Goal: Information Seeking & Learning: Understand process/instructions

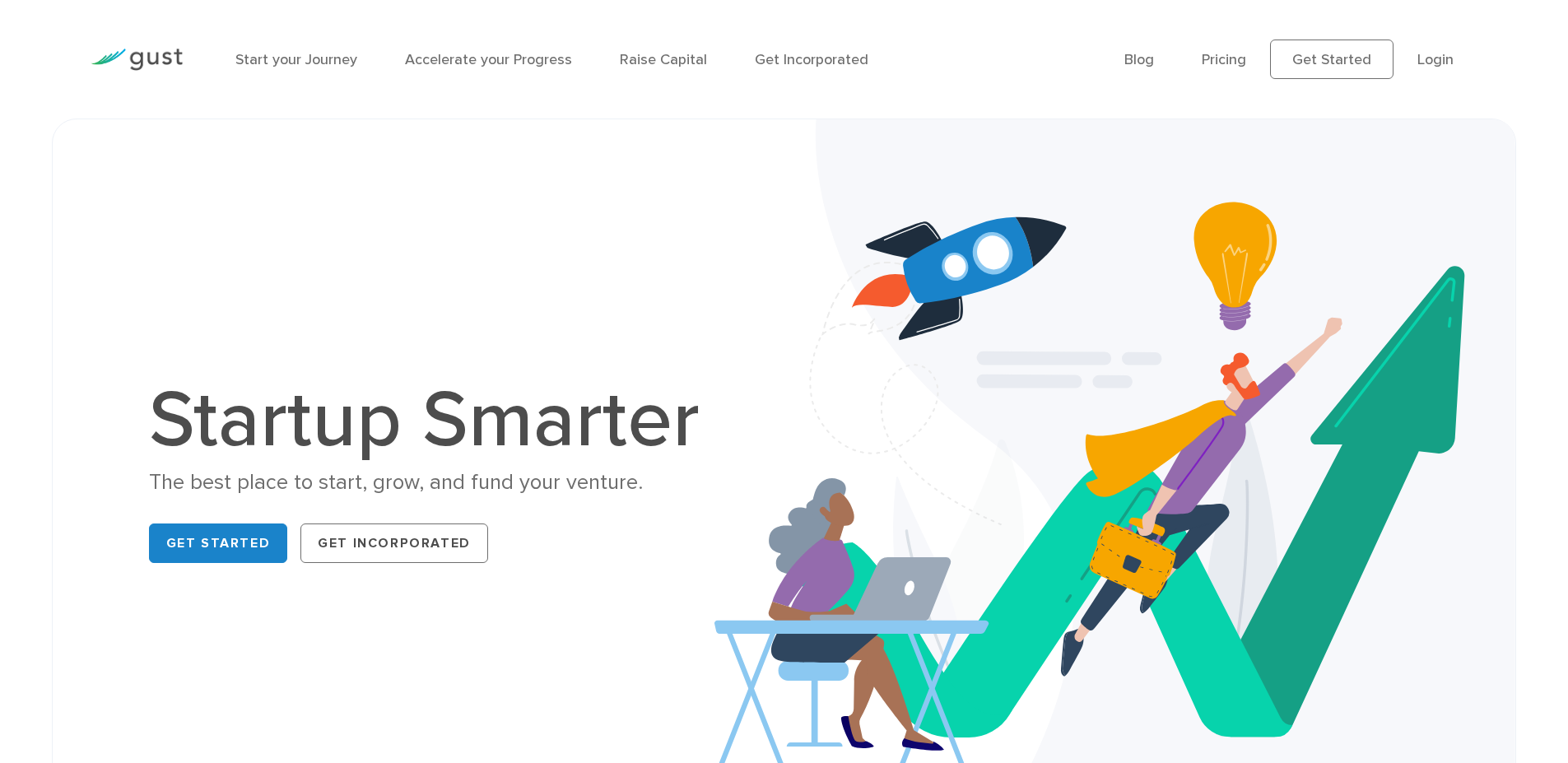
drag, startPoint x: 0, startPoint y: 0, endPoint x: 1435, endPoint y: 50, distance: 1435.9
click at [1435, 50] on li "Login" at bounding box center [1435, 59] width 36 height 22
click at [1435, 62] on link "Login" at bounding box center [1435, 59] width 36 height 17
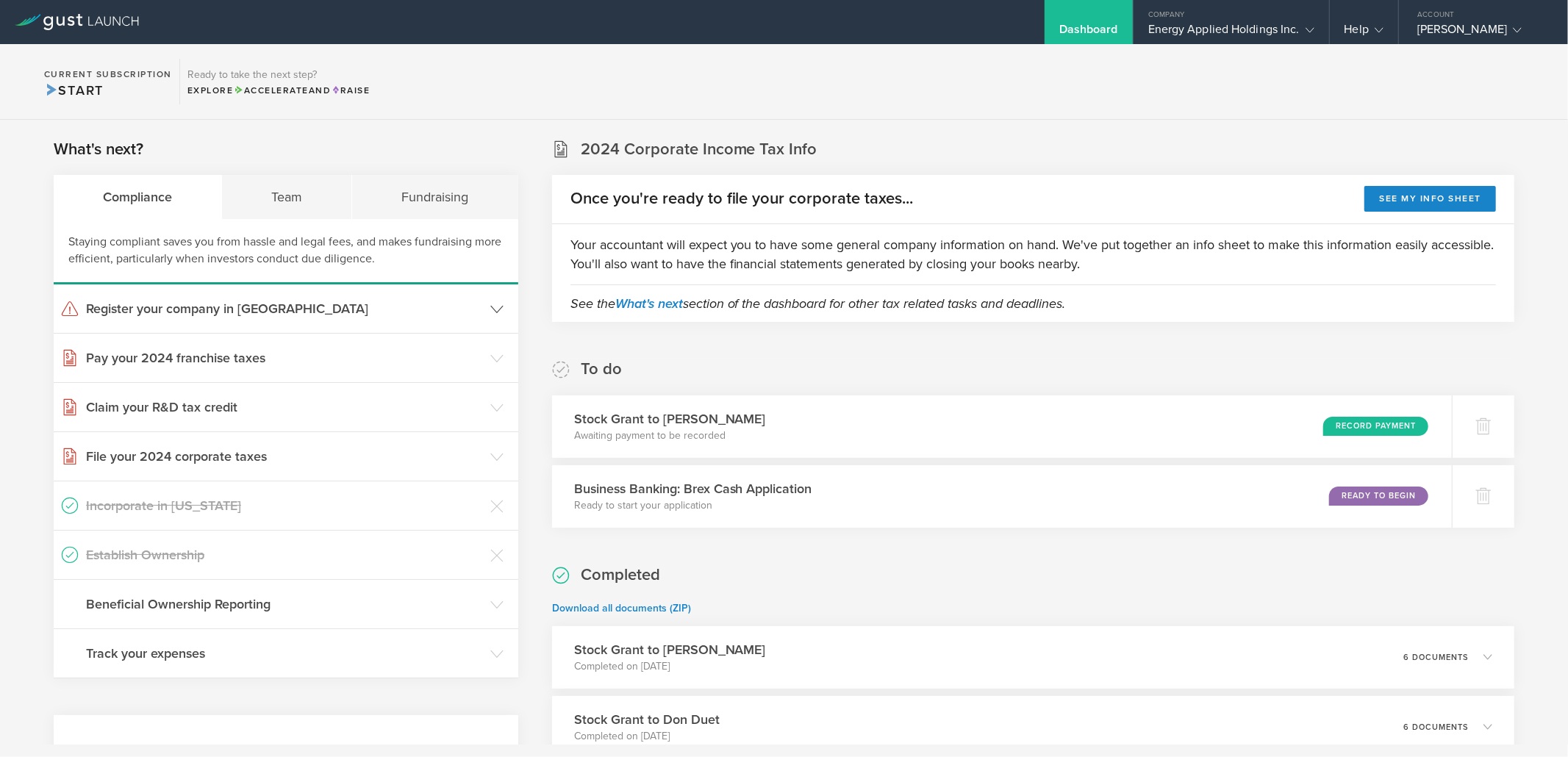
click at [460, 296] on header "Register your company in CA" at bounding box center [286, 308] width 464 height 48
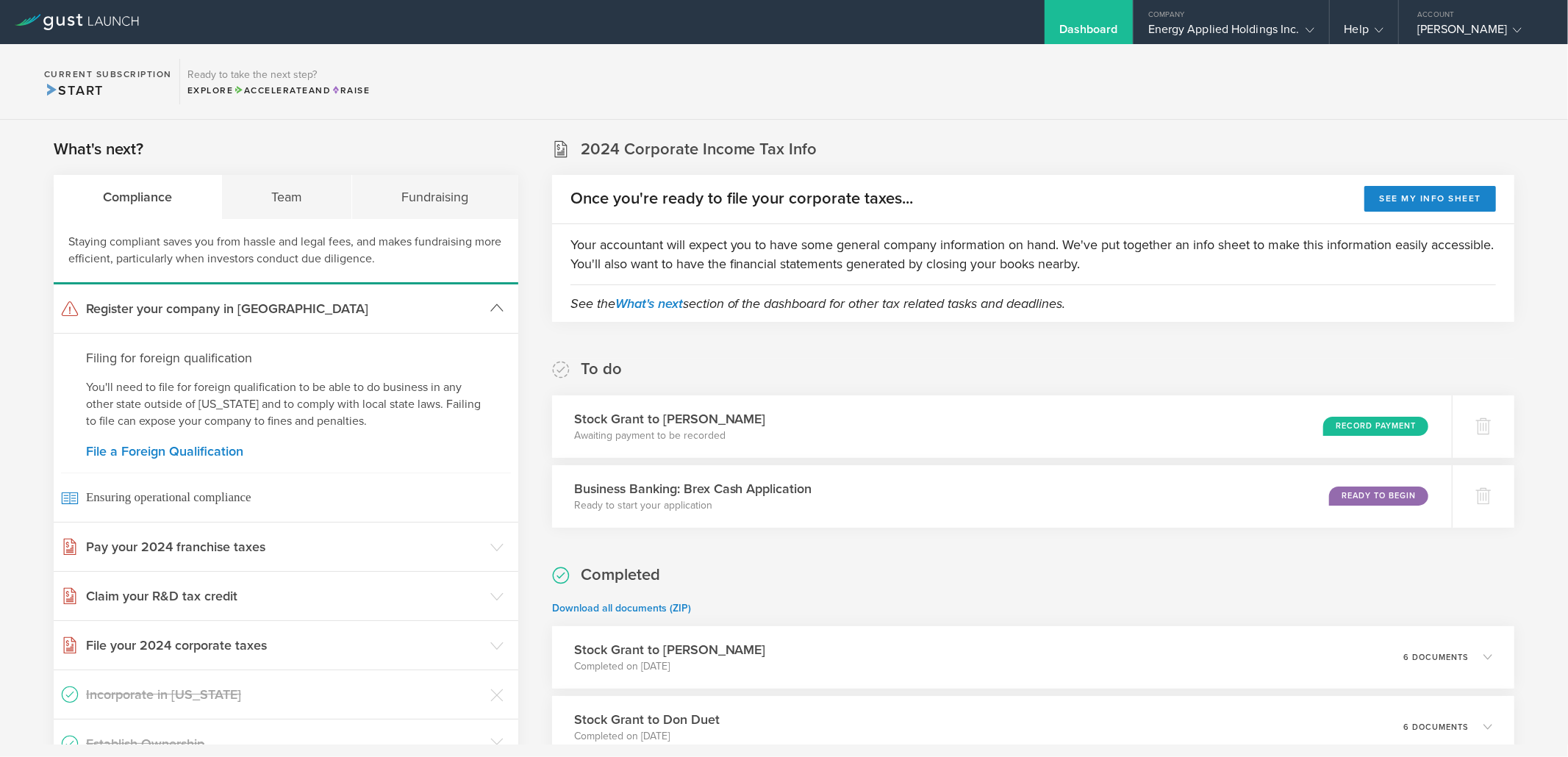
click at [460, 296] on header "Register your company in CA" at bounding box center [286, 308] width 464 height 48
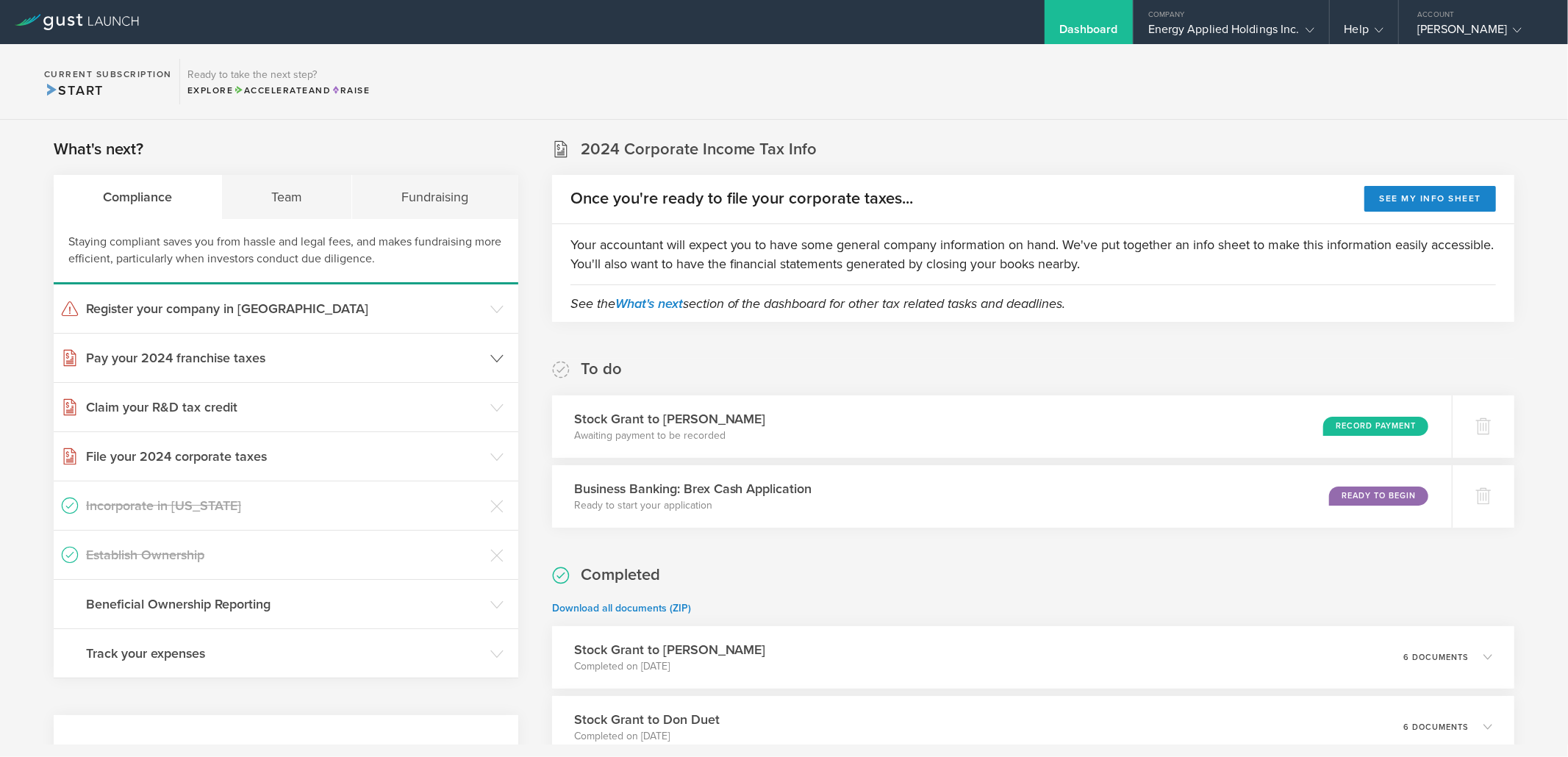
click at [448, 358] on h3 "Pay your 2024 franchise taxes" at bounding box center [285, 358] width 397 height 19
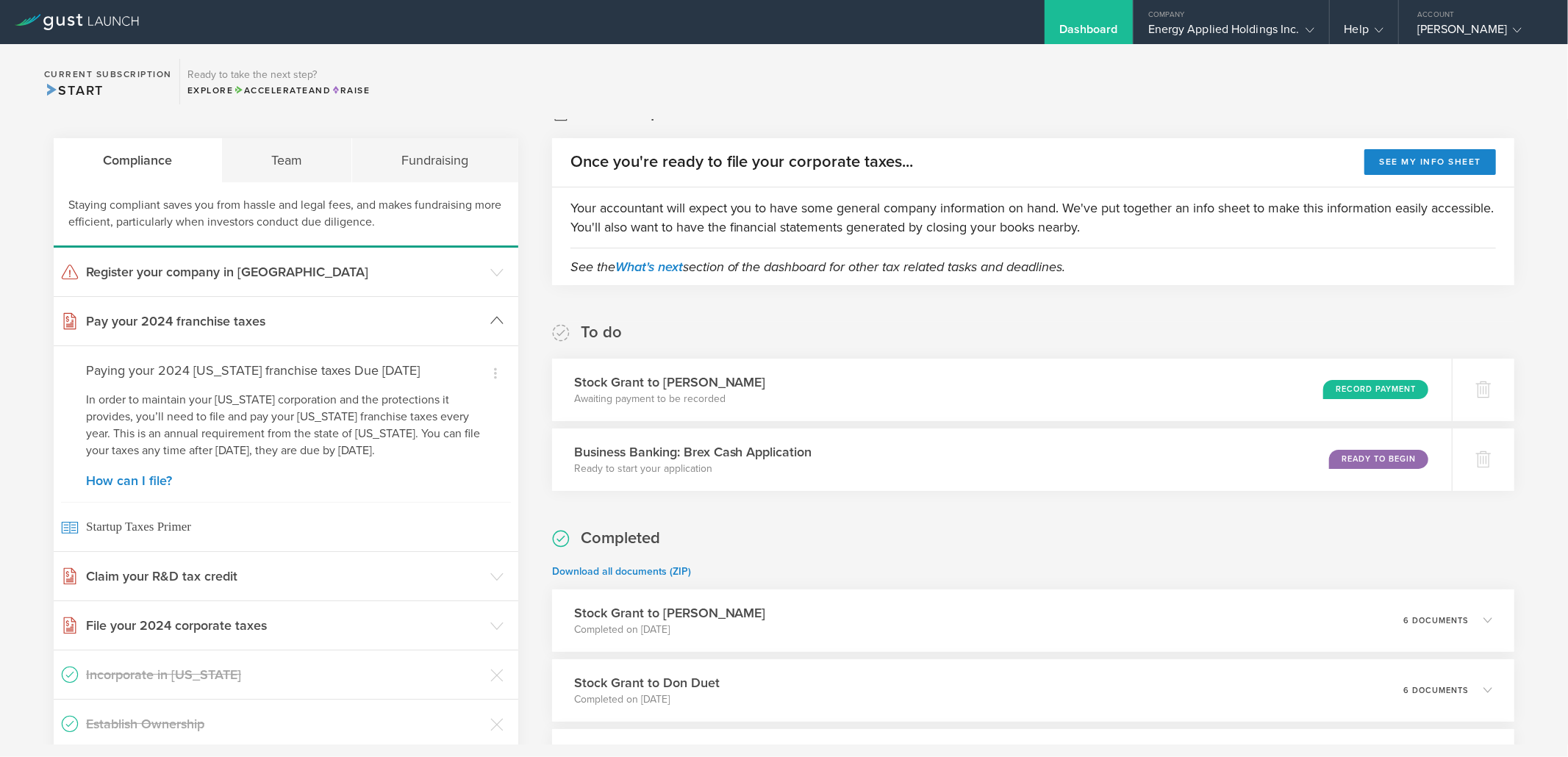
scroll to position [12, 0]
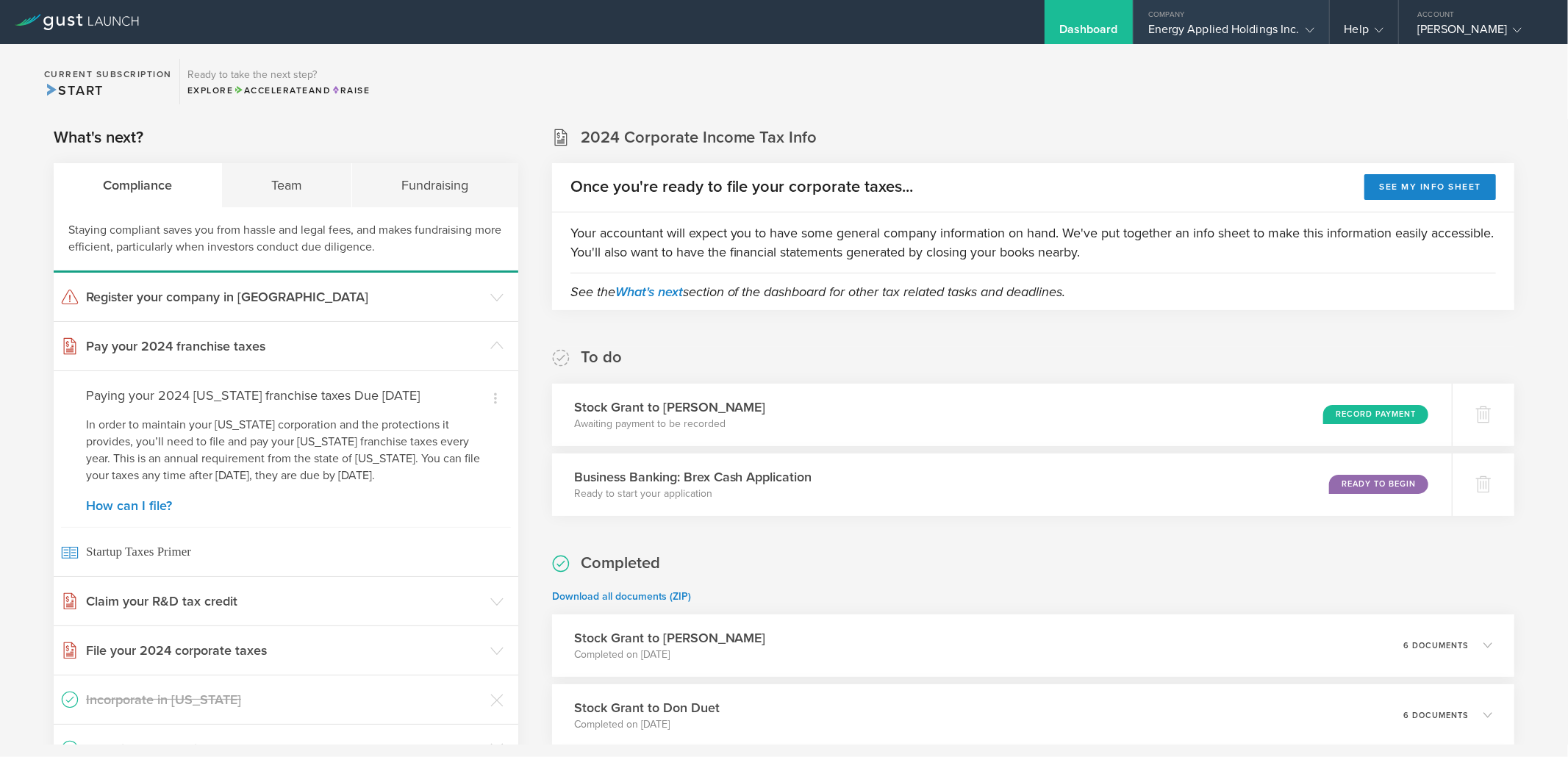
click at [1287, 38] on div "Energy Applied Holdings Inc." at bounding box center [1231, 33] width 166 height 22
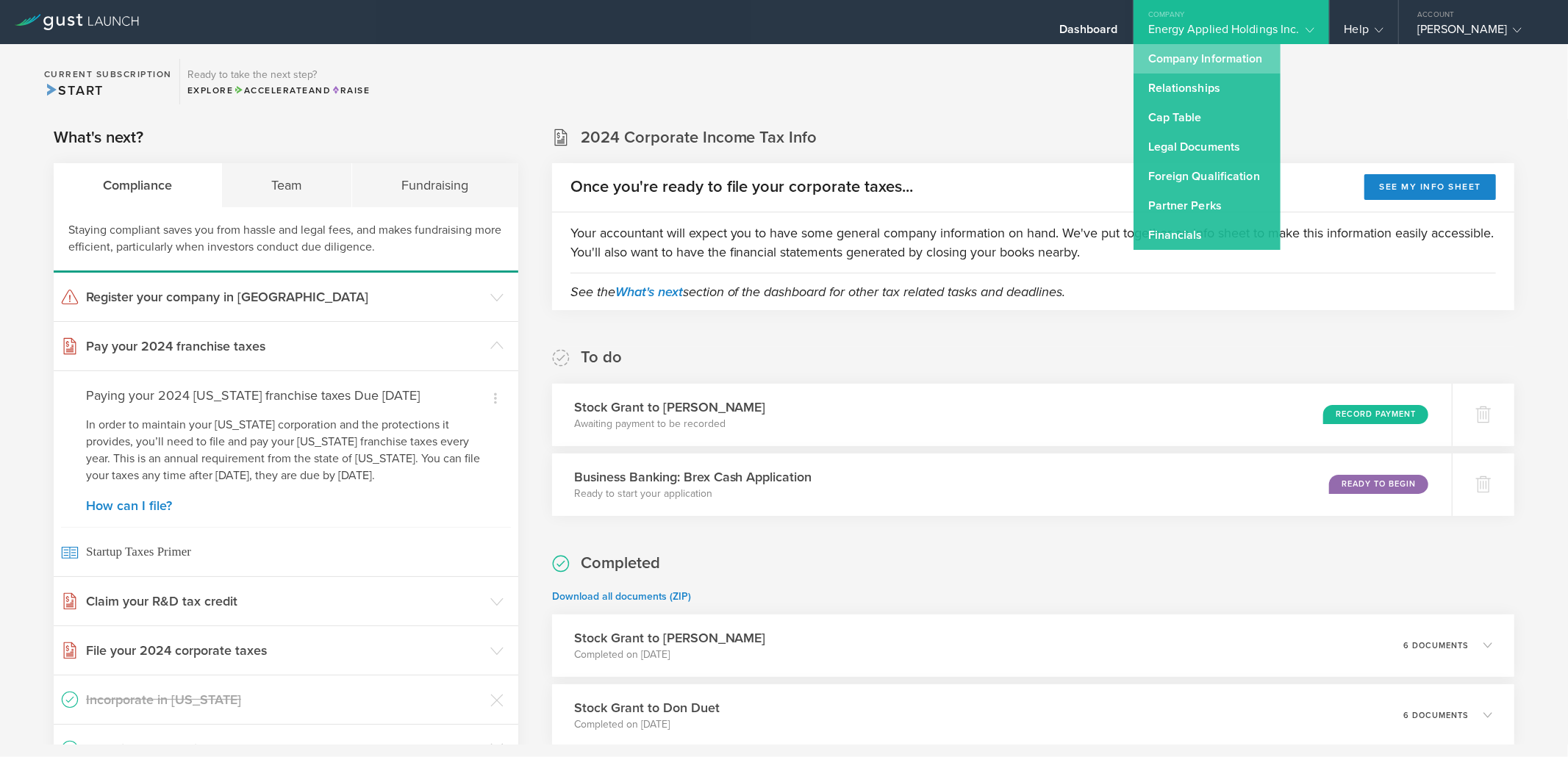
click at [1244, 60] on link "Company Information" at bounding box center [1207, 58] width 147 height 29
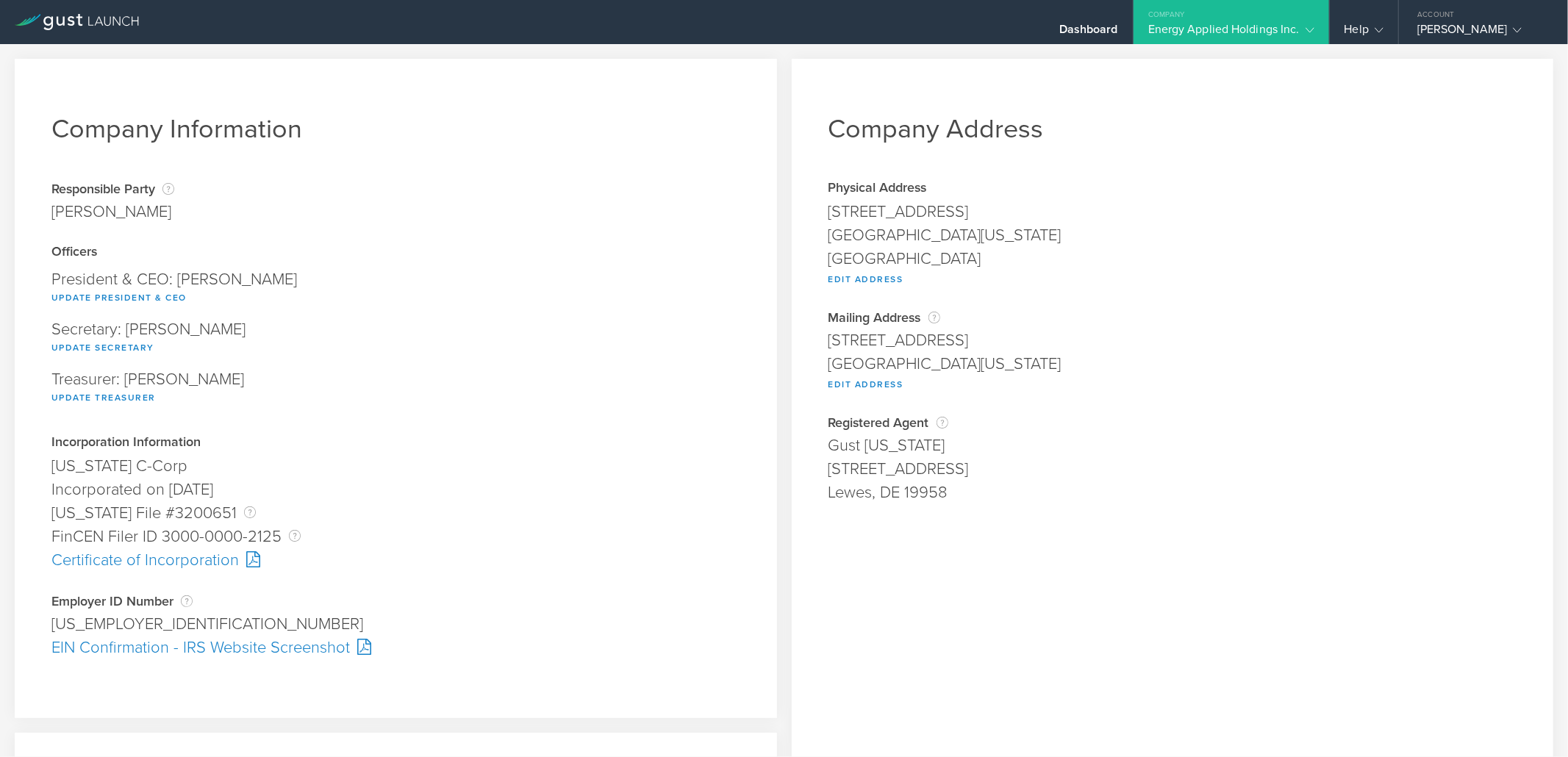
click at [1203, 40] on div "Energy Applied Holdings Inc." at bounding box center [1231, 33] width 166 height 22
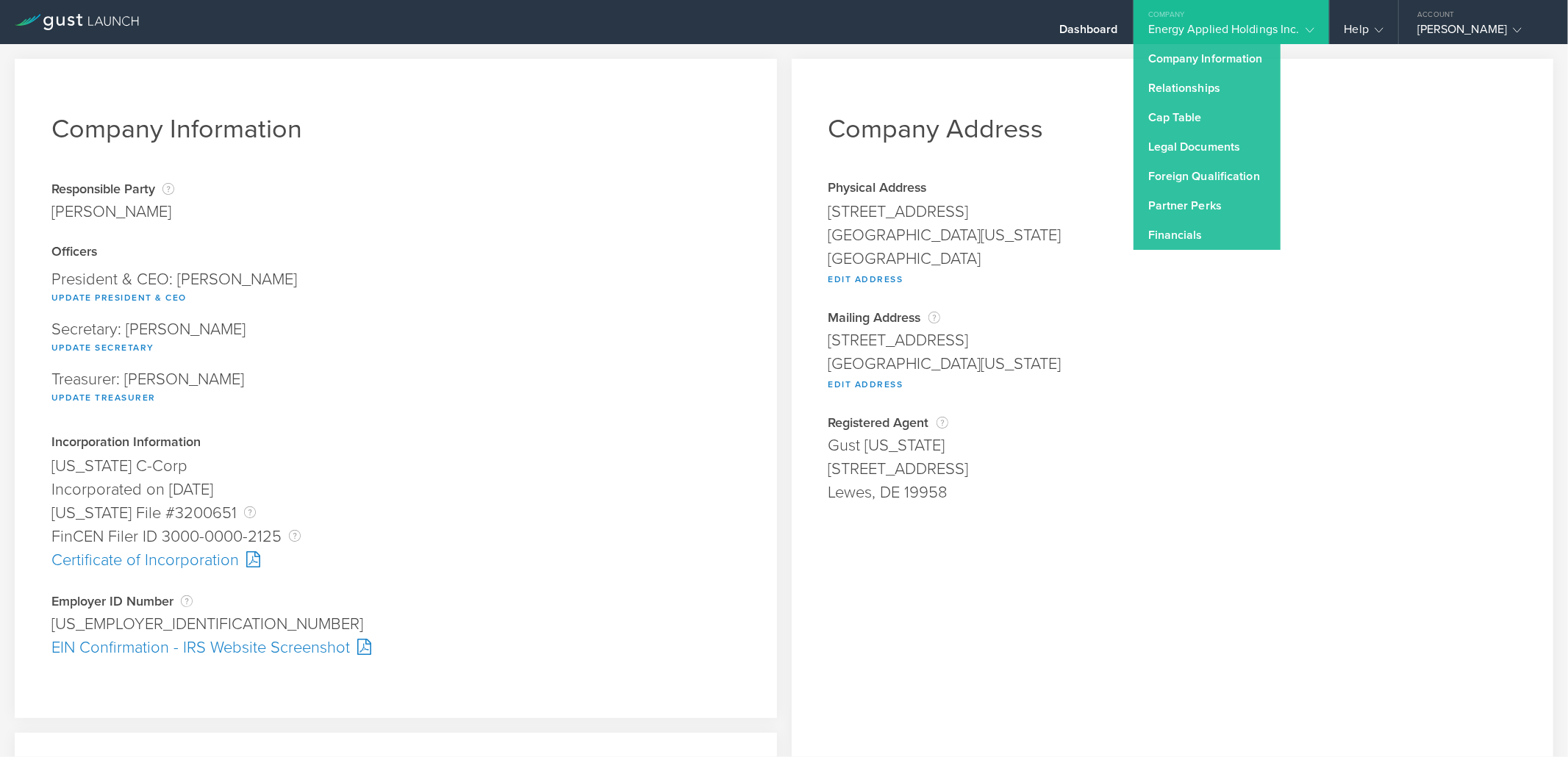
click at [483, 344] on div "Update Secretary" at bounding box center [396, 347] width 689 height 19
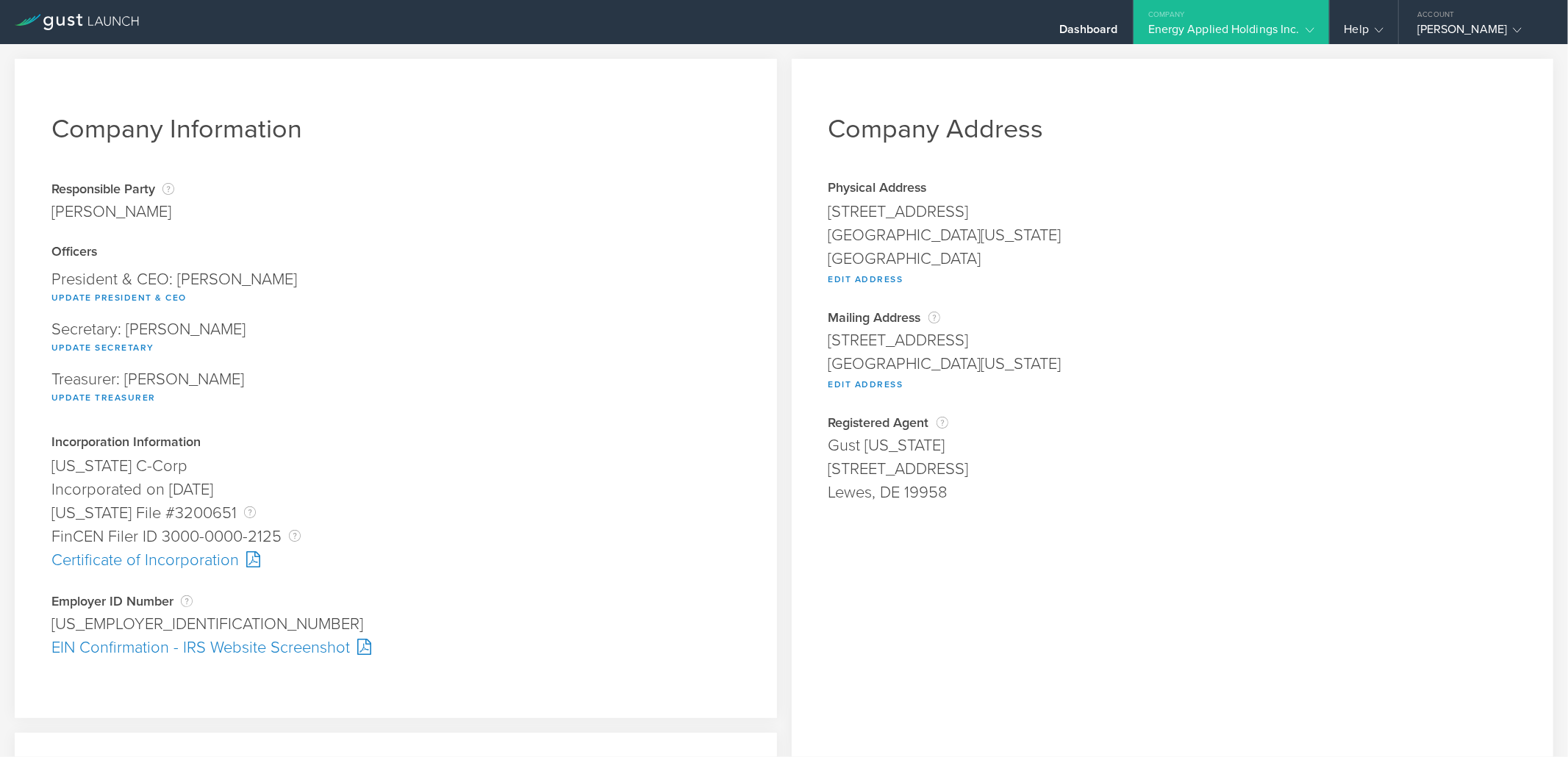
click at [255, 556] on div at bounding box center [250, 559] width 22 height 16
click at [1226, 29] on div "Energy Applied Holdings Inc." at bounding box center [1231, 33] width 166 height 22
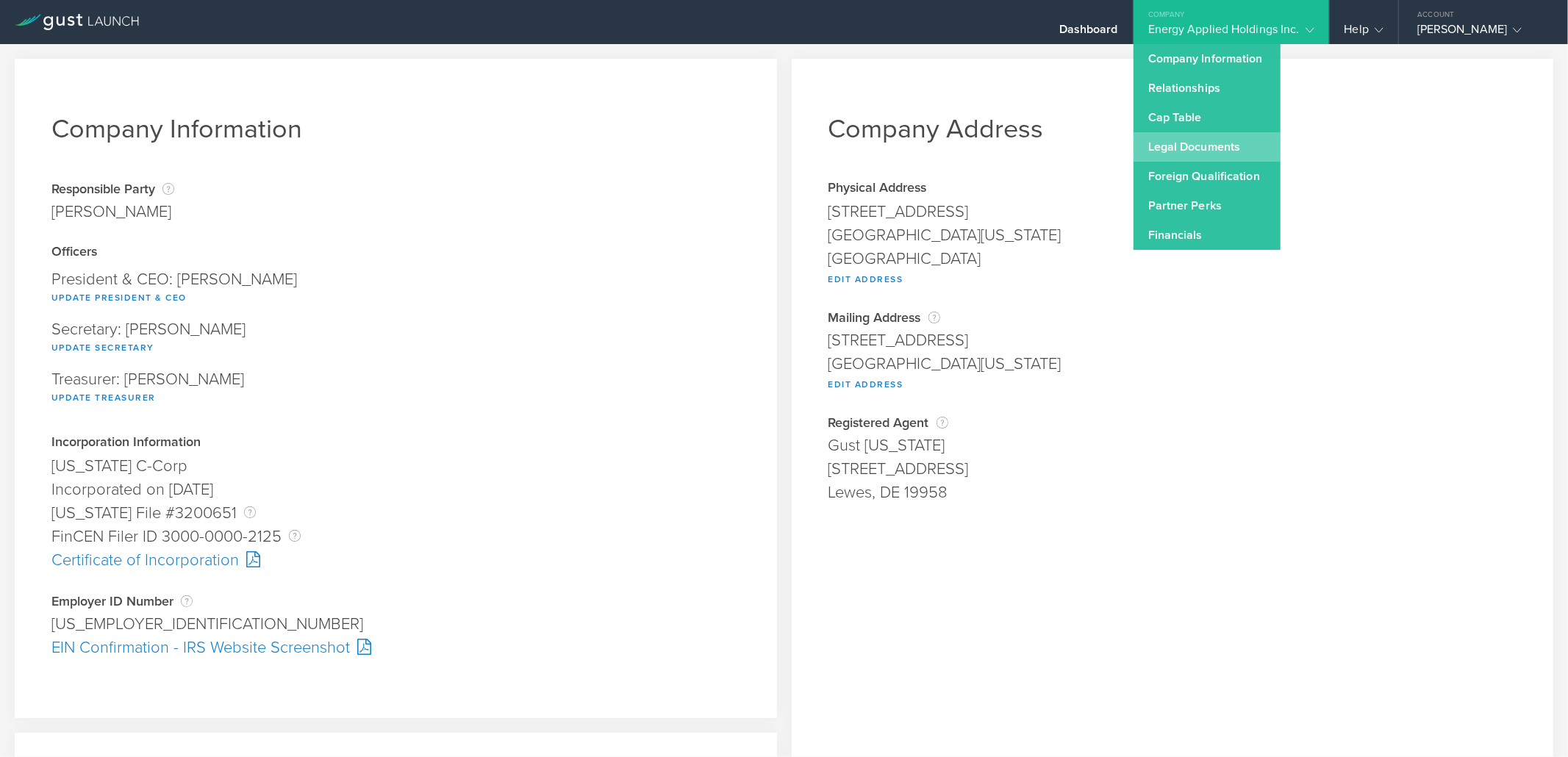
click at [1190, 145] on link "Legal Documents" at bounding box center [1207, 147] width 147 height 29
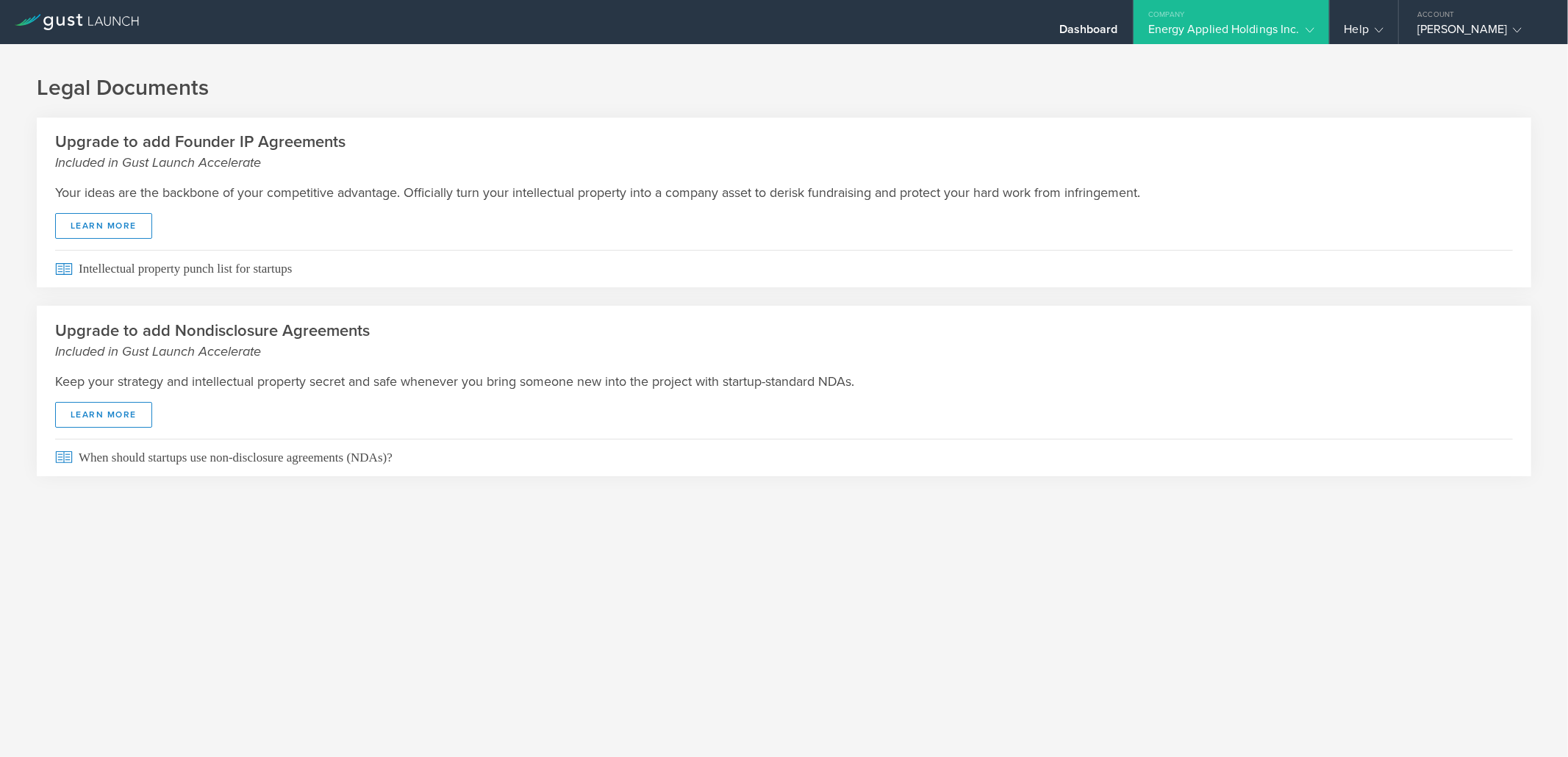
click at [1268, 22] on div "Energy Applied Holdings Inc." at bounding box center [1231, 33] width 166 height 22
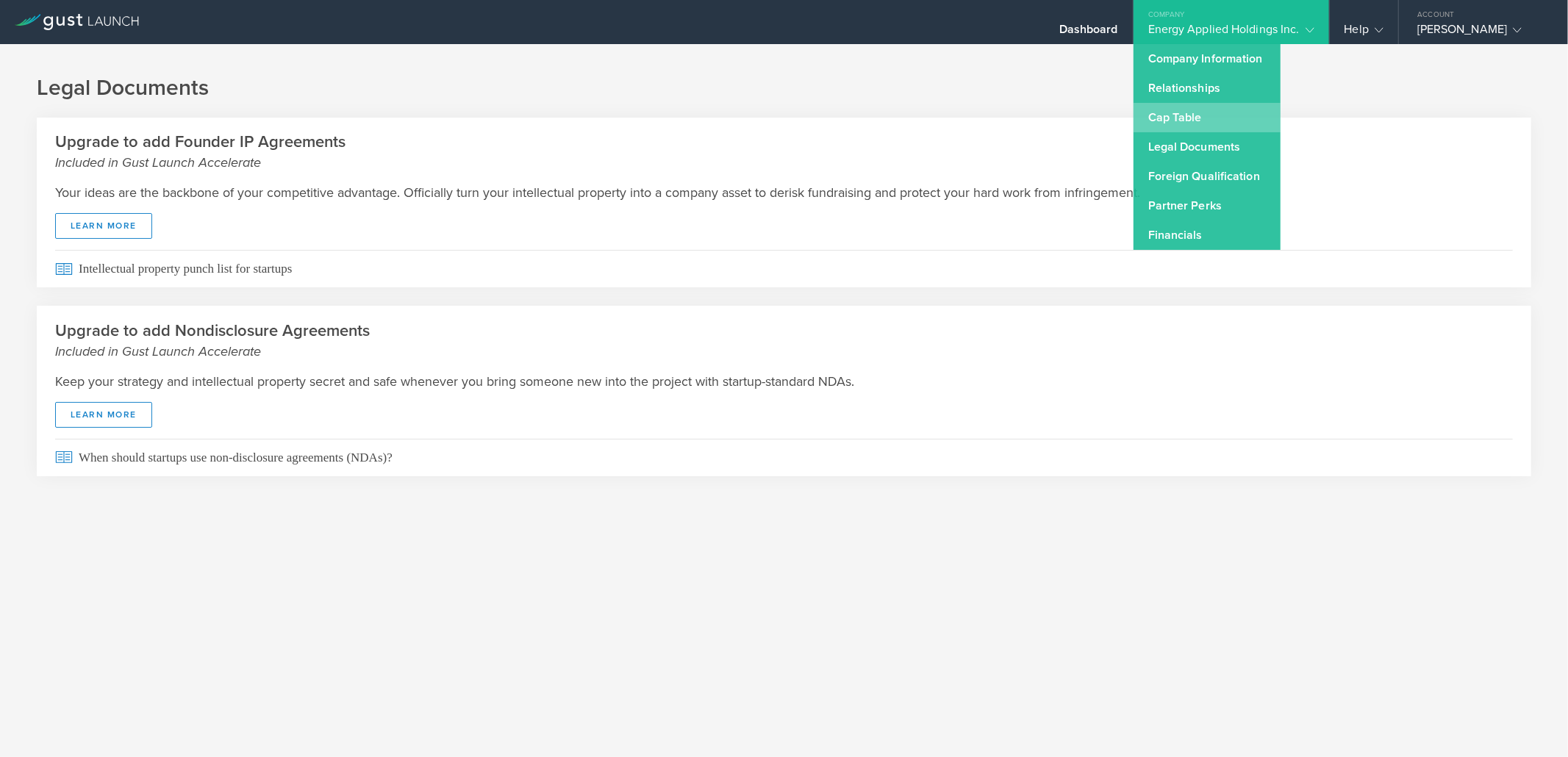
click at [1189, 125] on link "Cap Table" at bounding box center [1207, 118] width 147 height 29
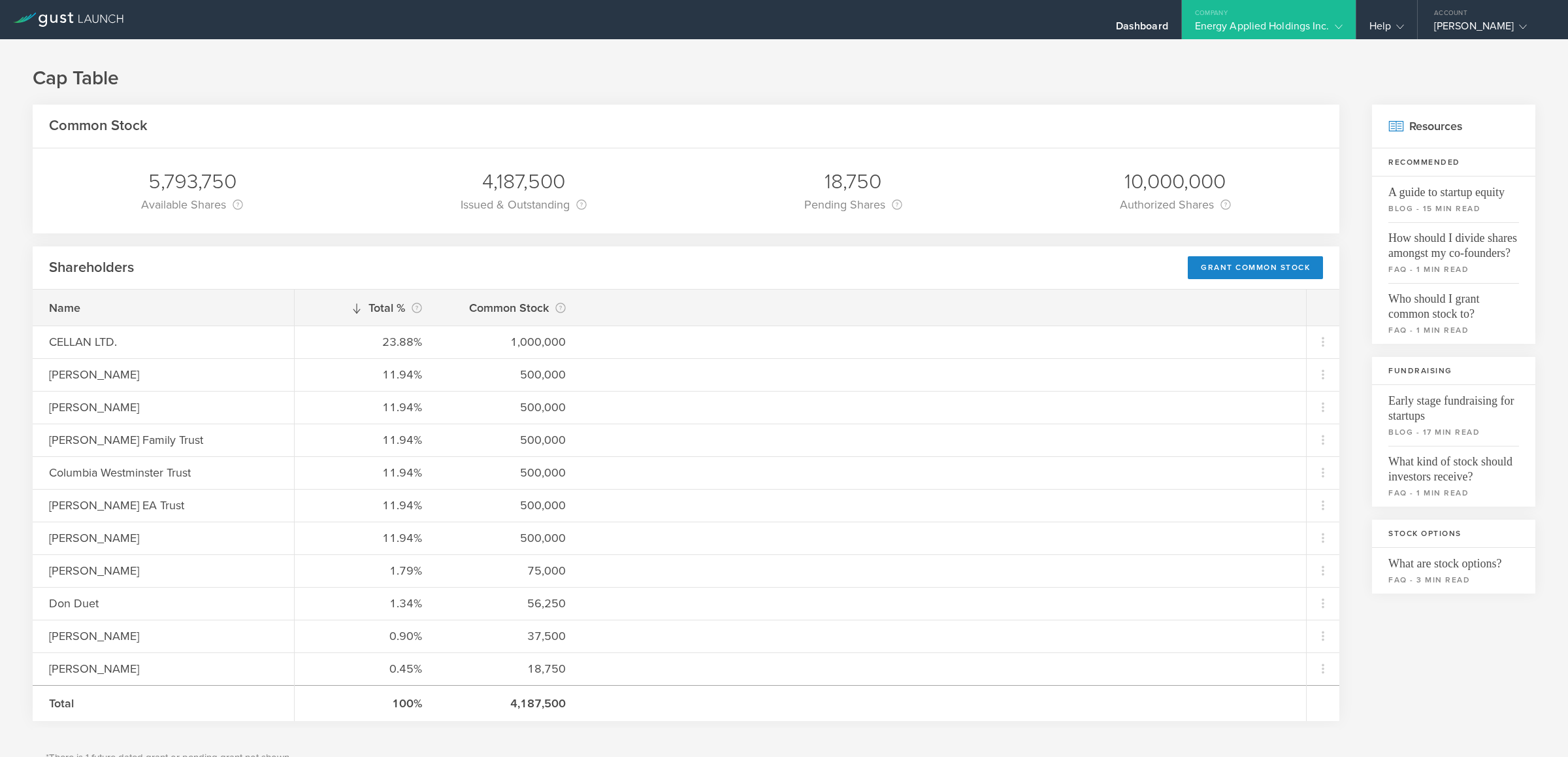
click at [64, 21] on icon at bounding box center [68, 19] width 111 height 14
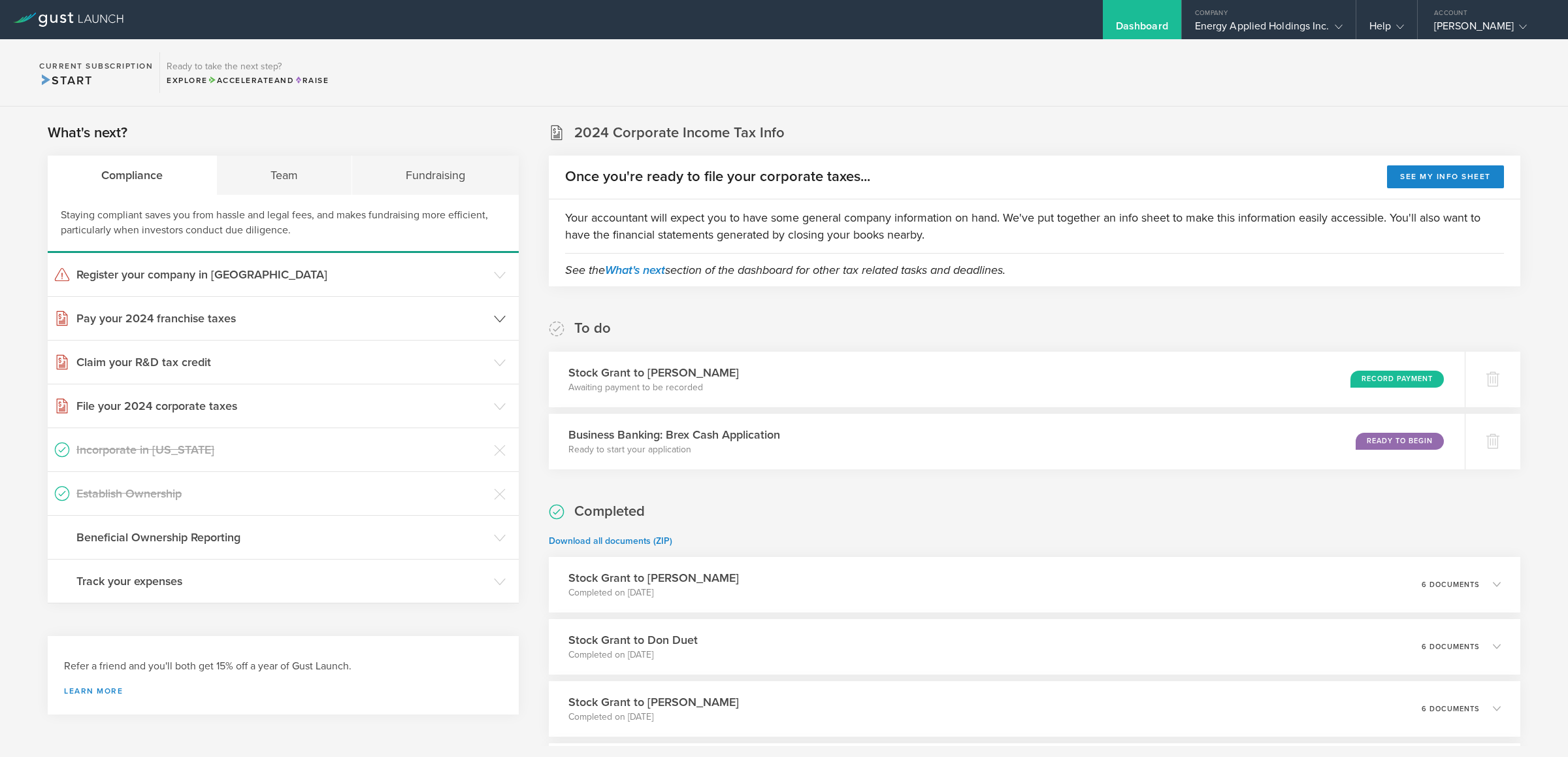
click at [229, 318] on h3 "Pay your 2024 franchise taxes" at bounding box center [282, 318] width 411 height 17
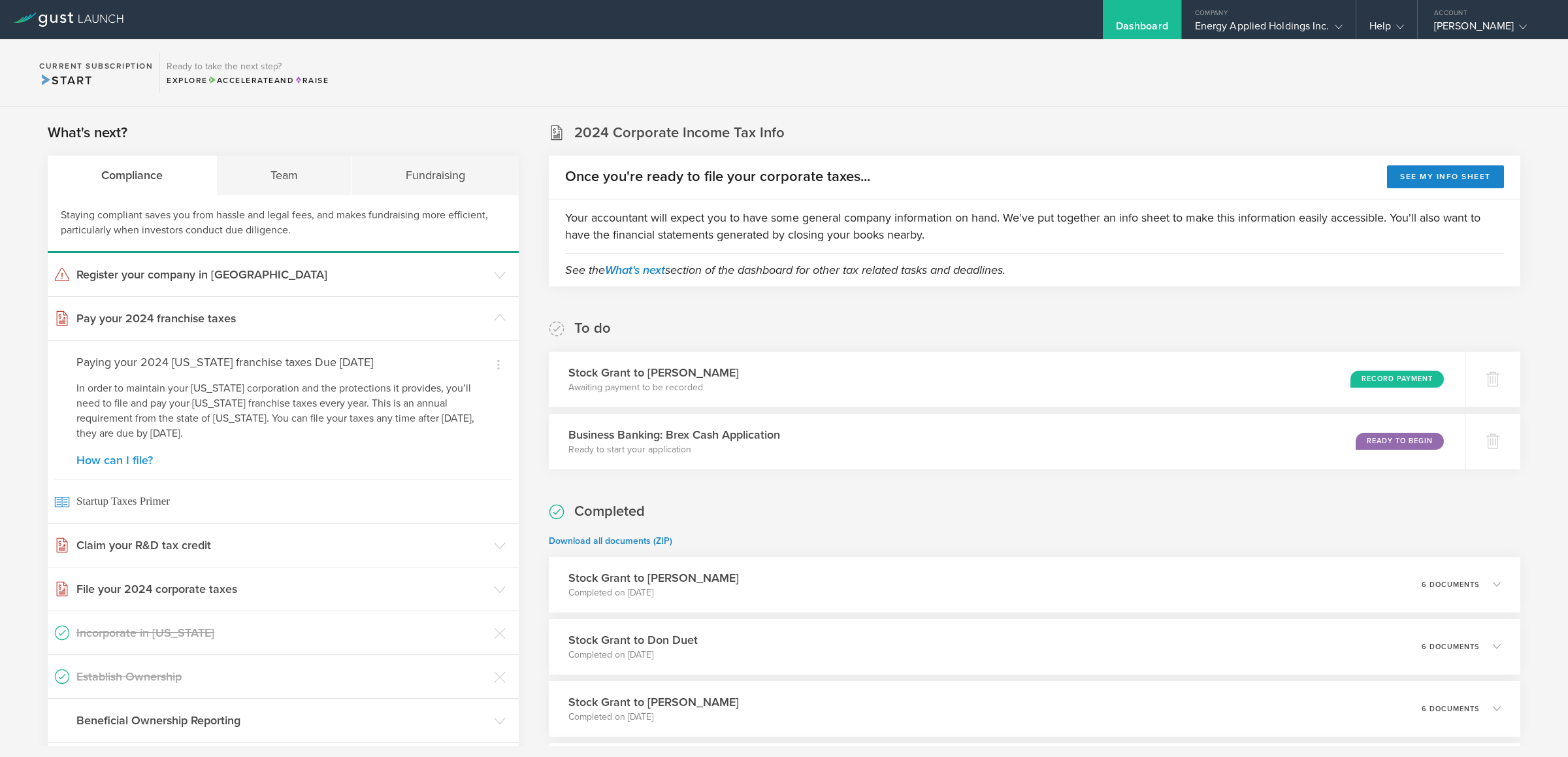
click at [129, 465] on link "How can I file?" at bounding box center [283, 460] width 414 height 12
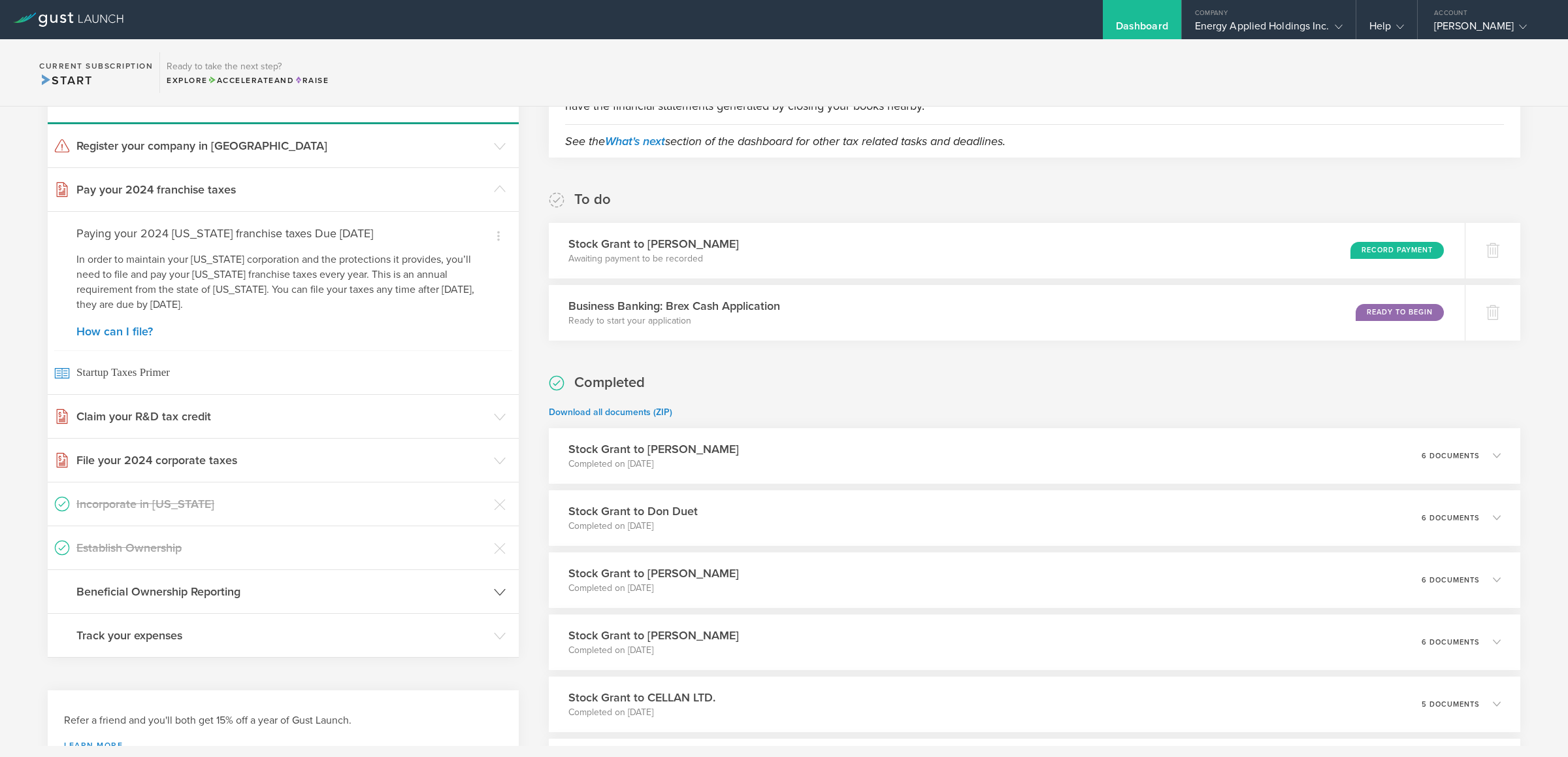
scroll to position [98, 0]
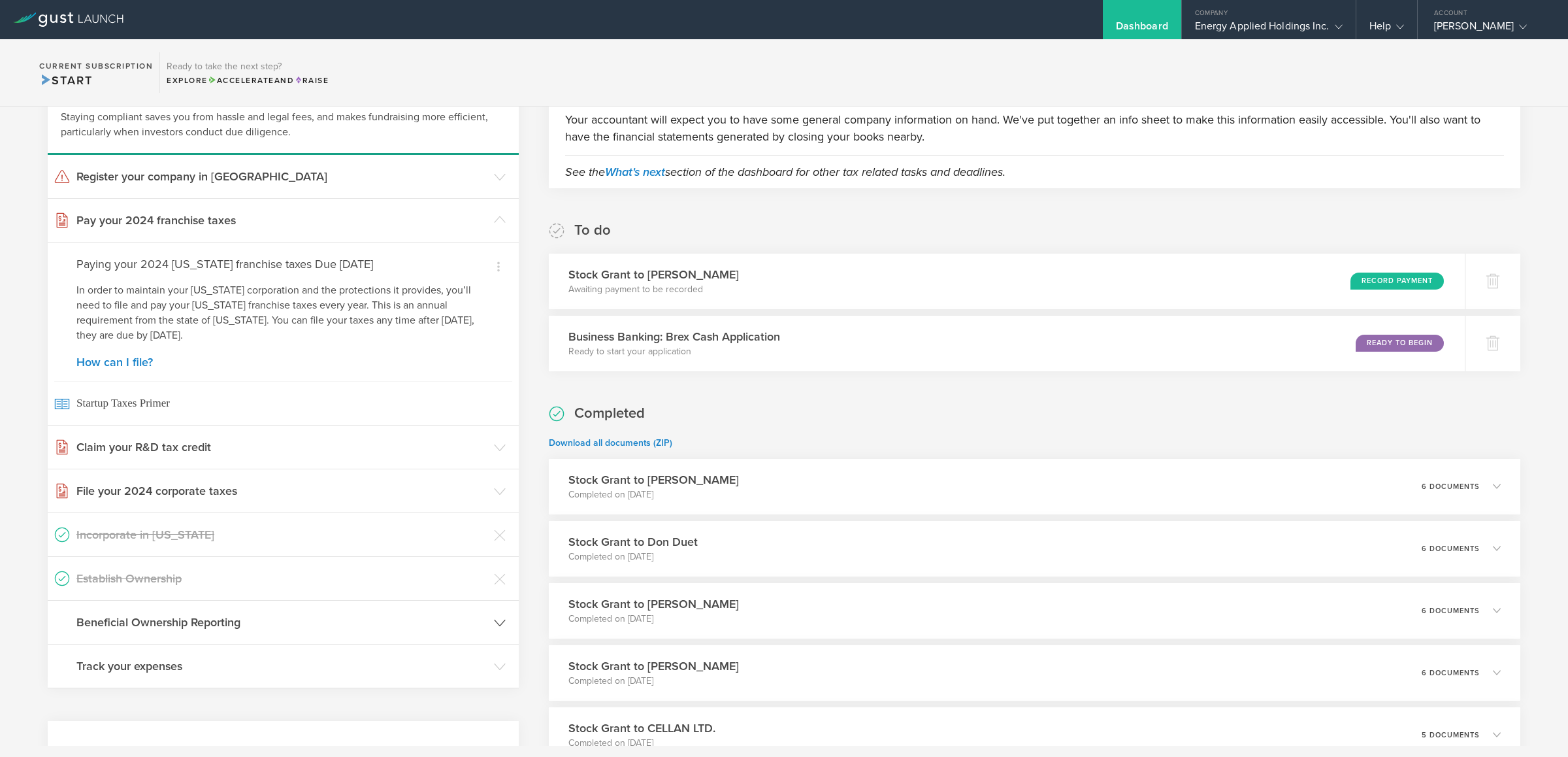
click at [368, 630] on h3 "Beneficial Ownership Reporting" at bounding box center [282, 622] width 411 height 17
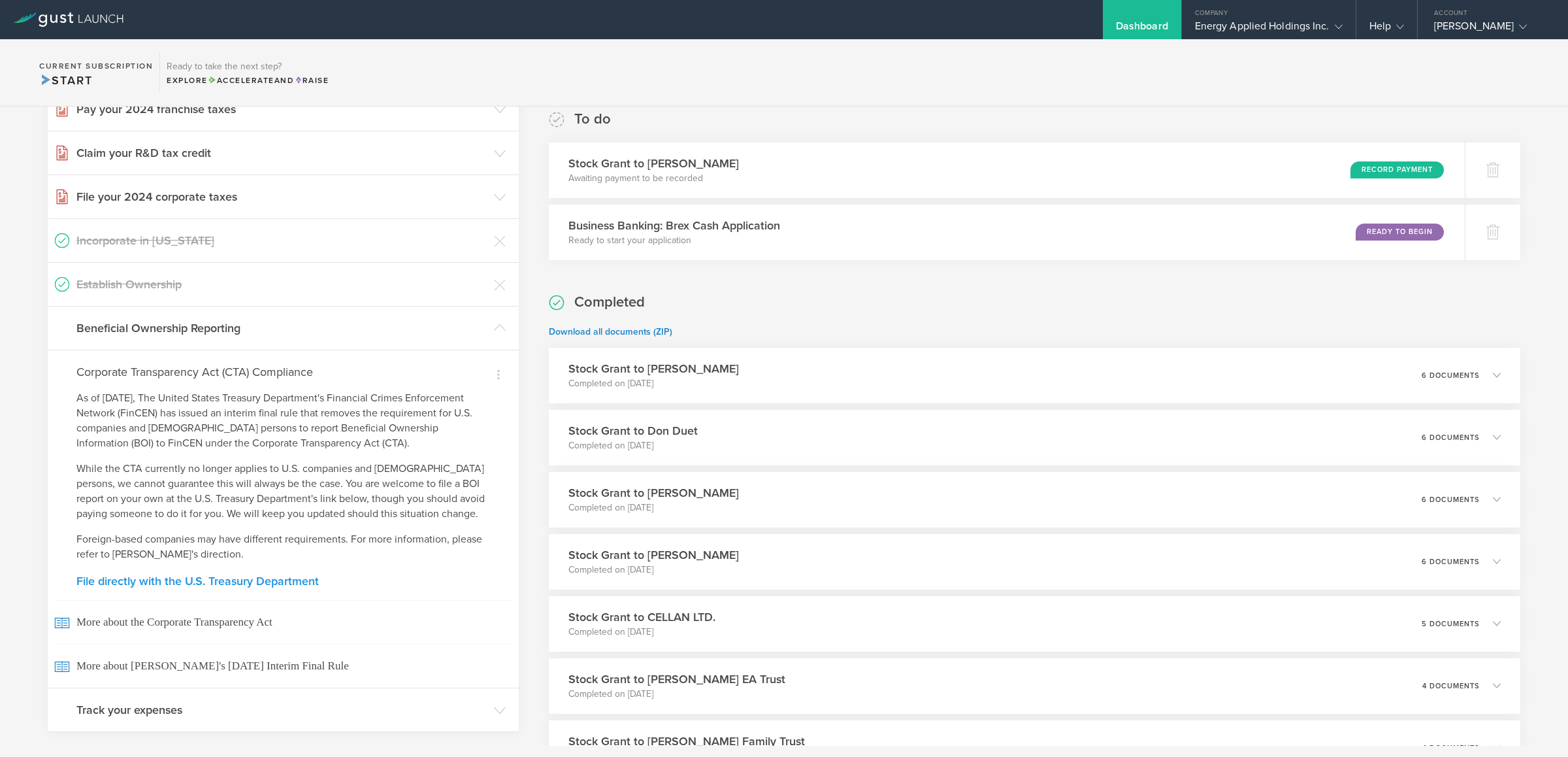
scroll to position [245, 0]
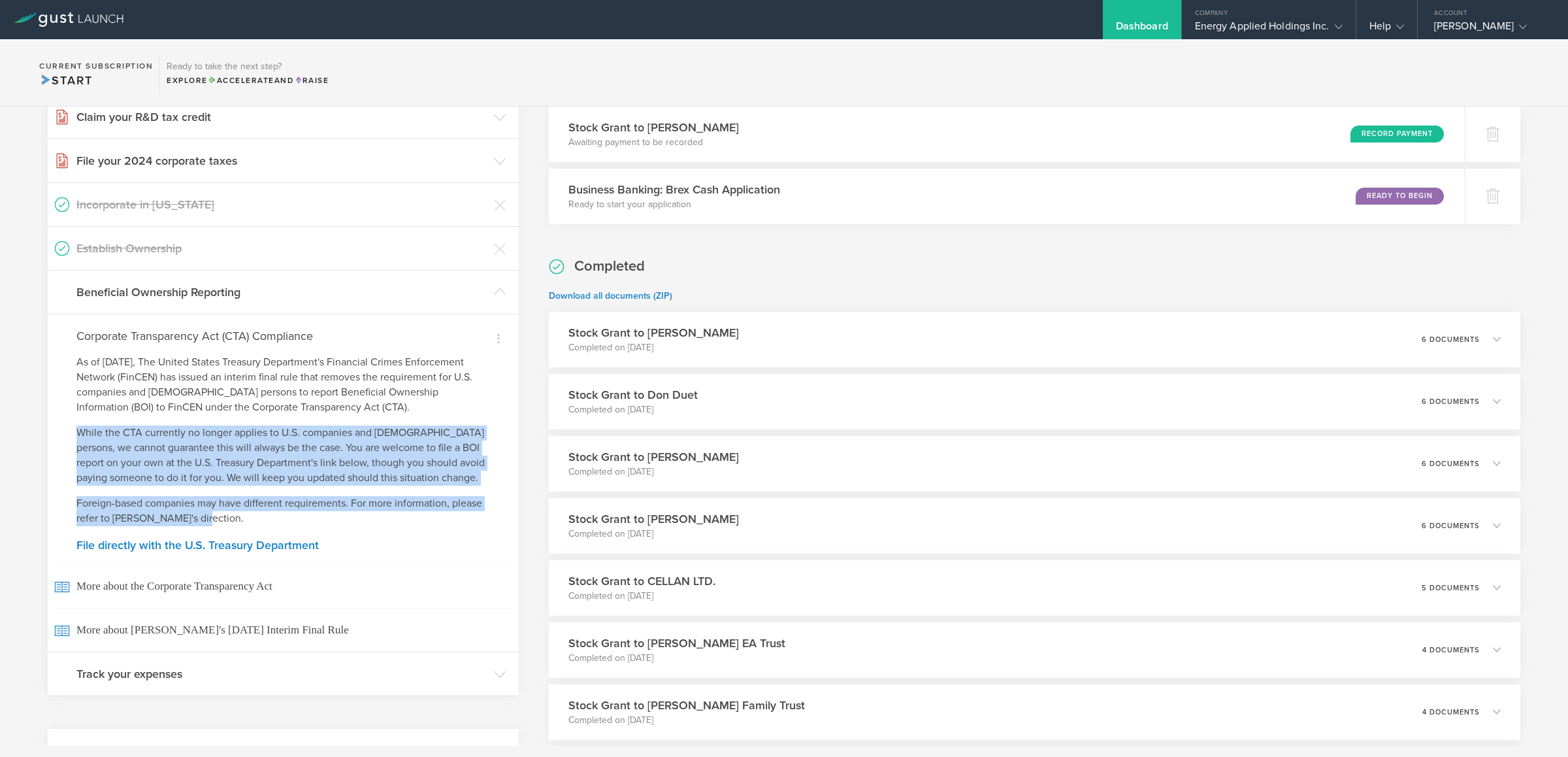
drag, startPoint x: 364, startPoint y: 518, endPoint x: 217, endPoint y: 421, distance: 176.1
click at [217, 421] on div "Dismiss I am not required to file Dismiss I have already filed on my own Dismis…" at bounding box center [283, 483] width 471 height 338
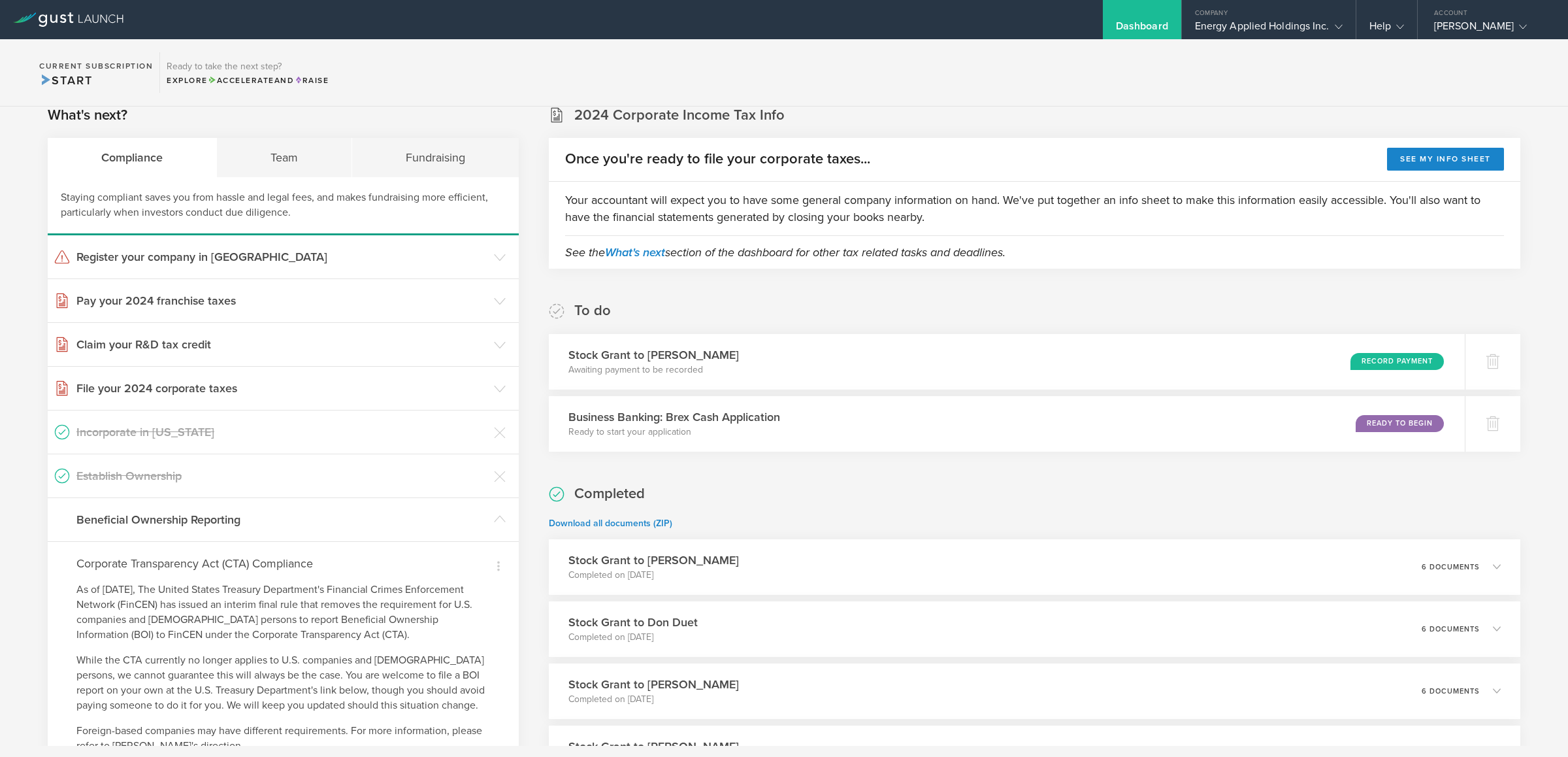
scroll to position [12, 0]
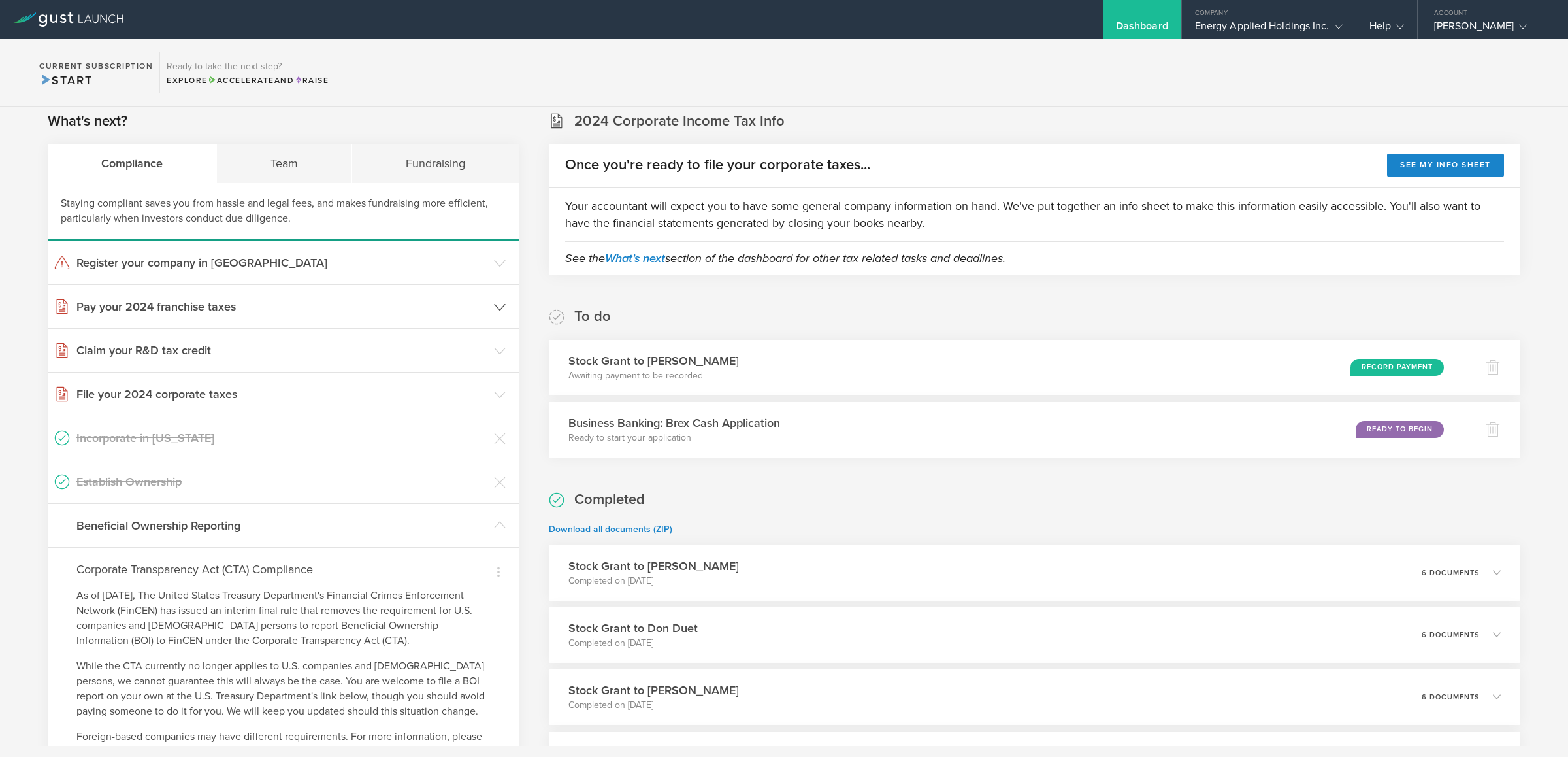
click at [345, 305] on h3 "Pay your 2024 franchise taxes" at bounding box center [282, 306] width 411 height 17
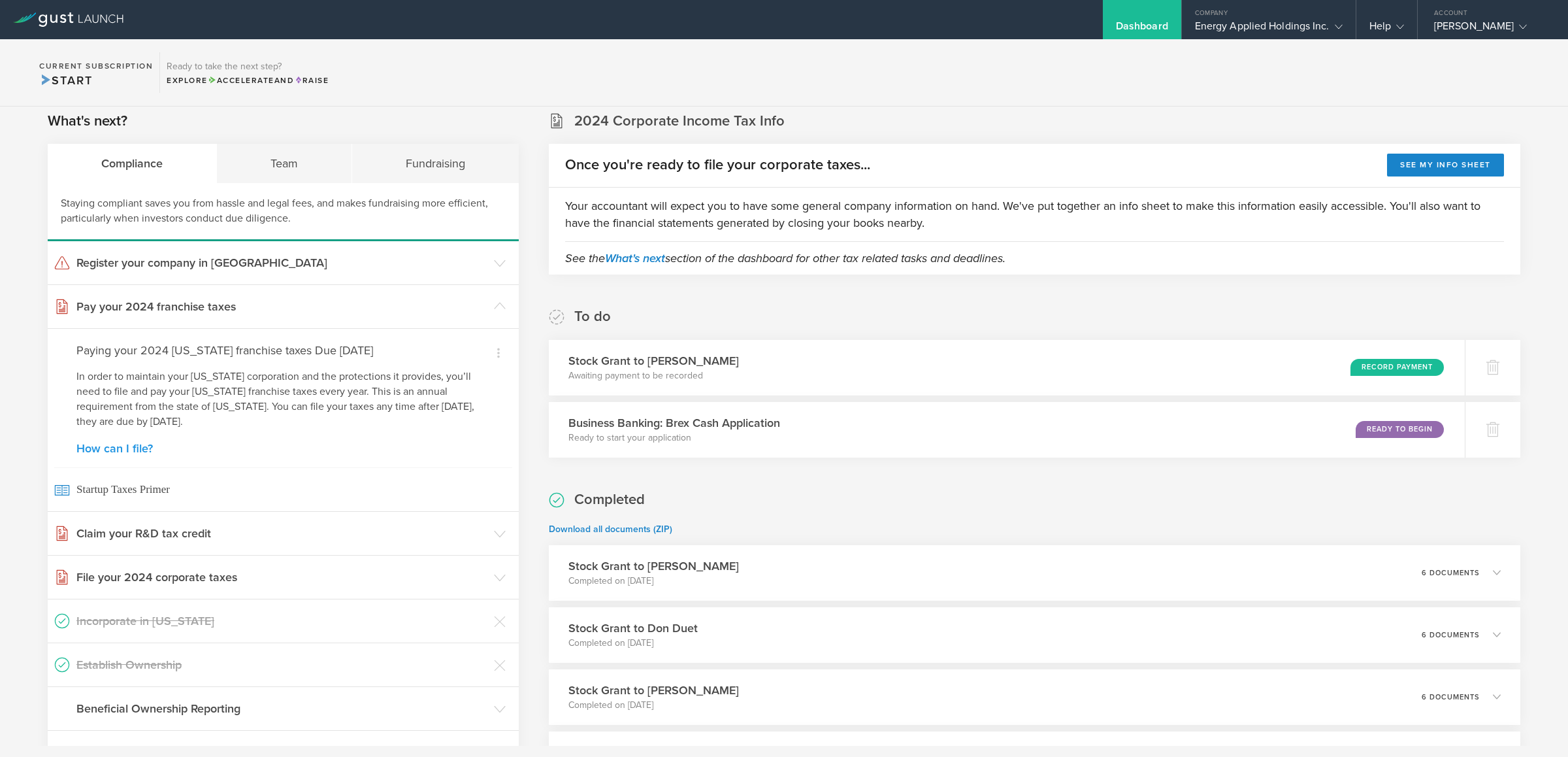
click at [126, 446] on link "How can I file?" at bounding box center [283, 448] width 414 height 12
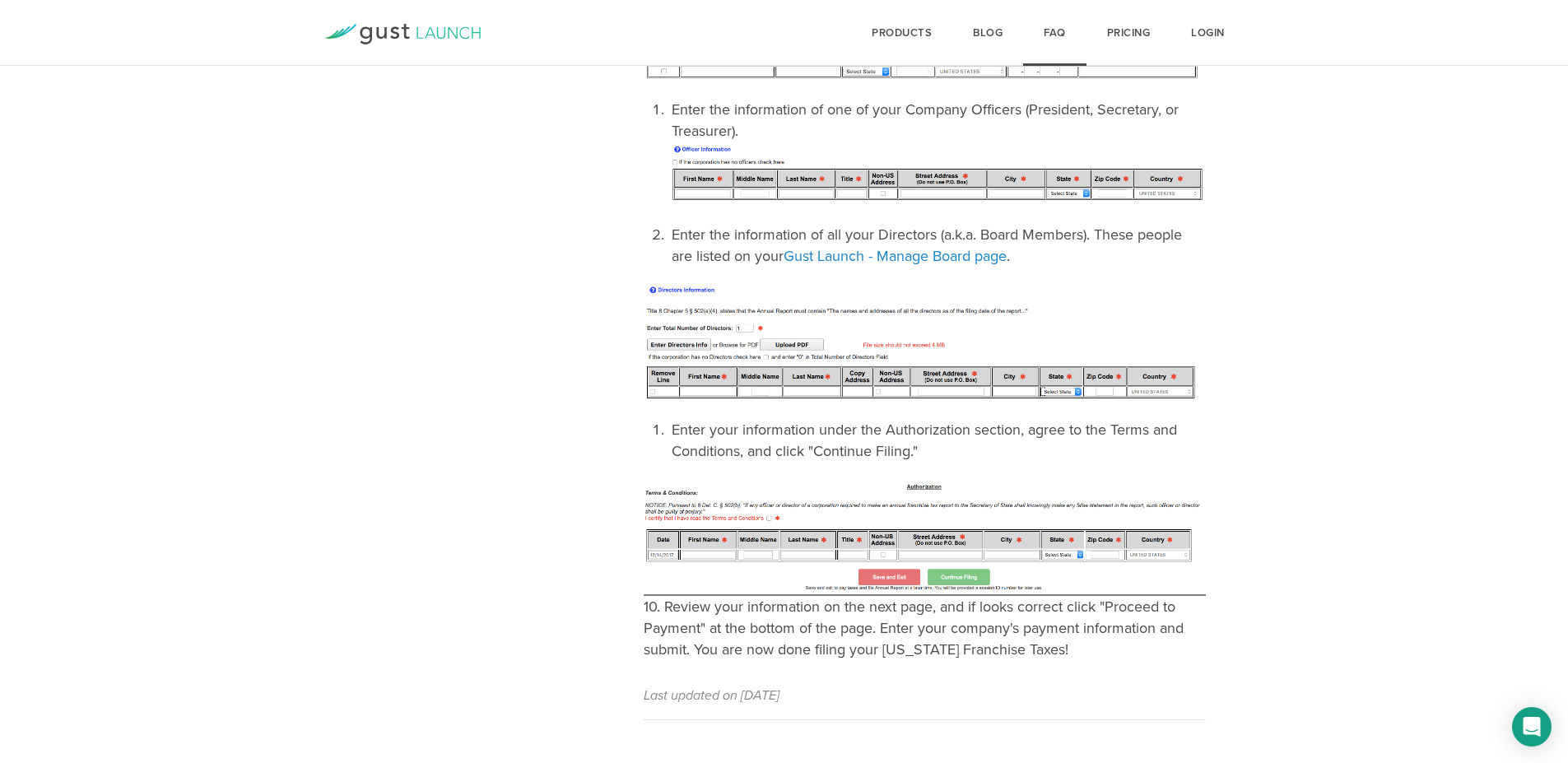
scroll to position [2073, 0]
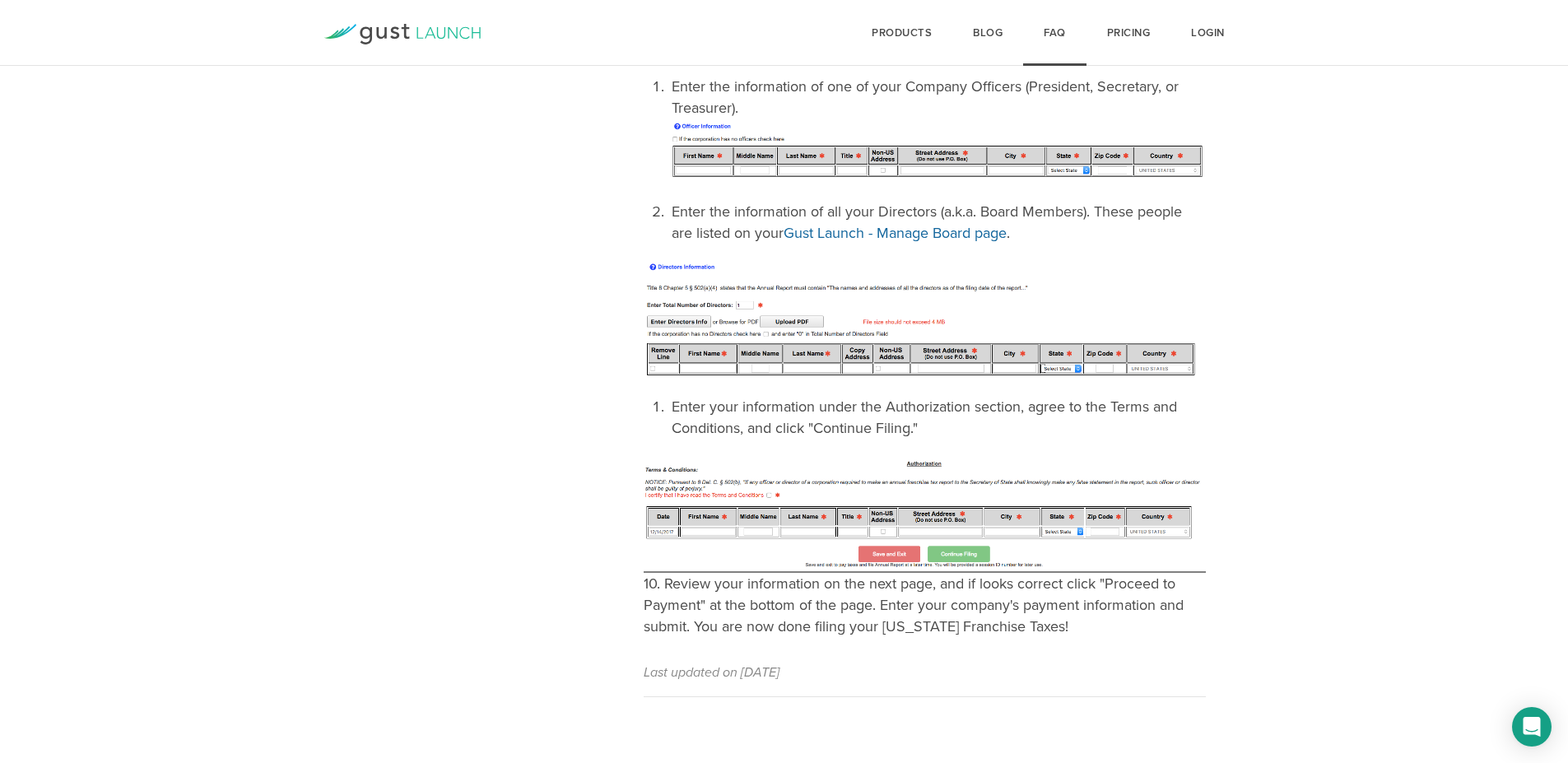
click at [1001, 233] on link "Gust Launch - Manage Board page" at bounding box center [895, 233] width 223 height 18
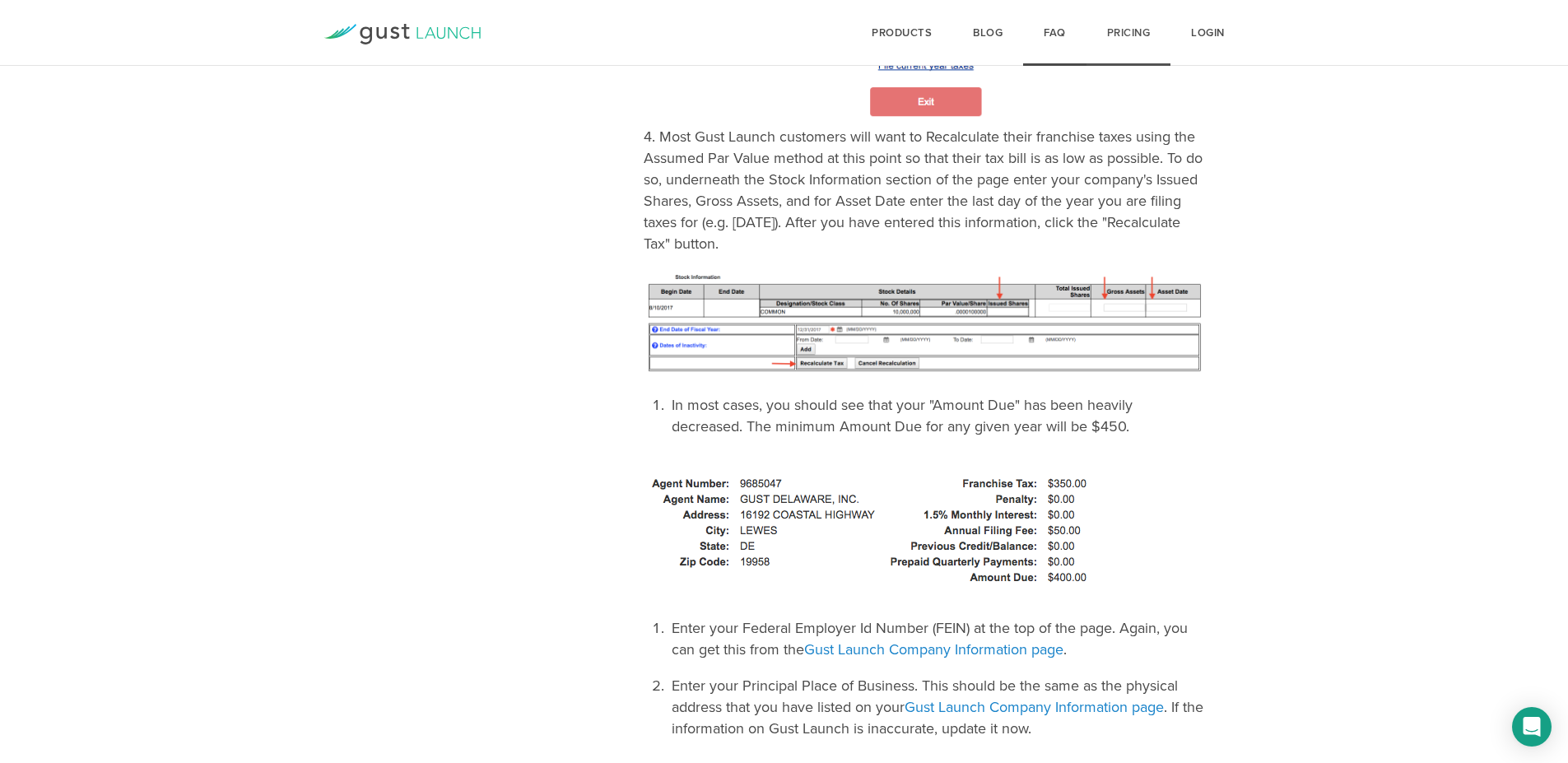
scroll to position [1307, 0]
